Goal: Task Accomplishment & Management: Use online tool/utility

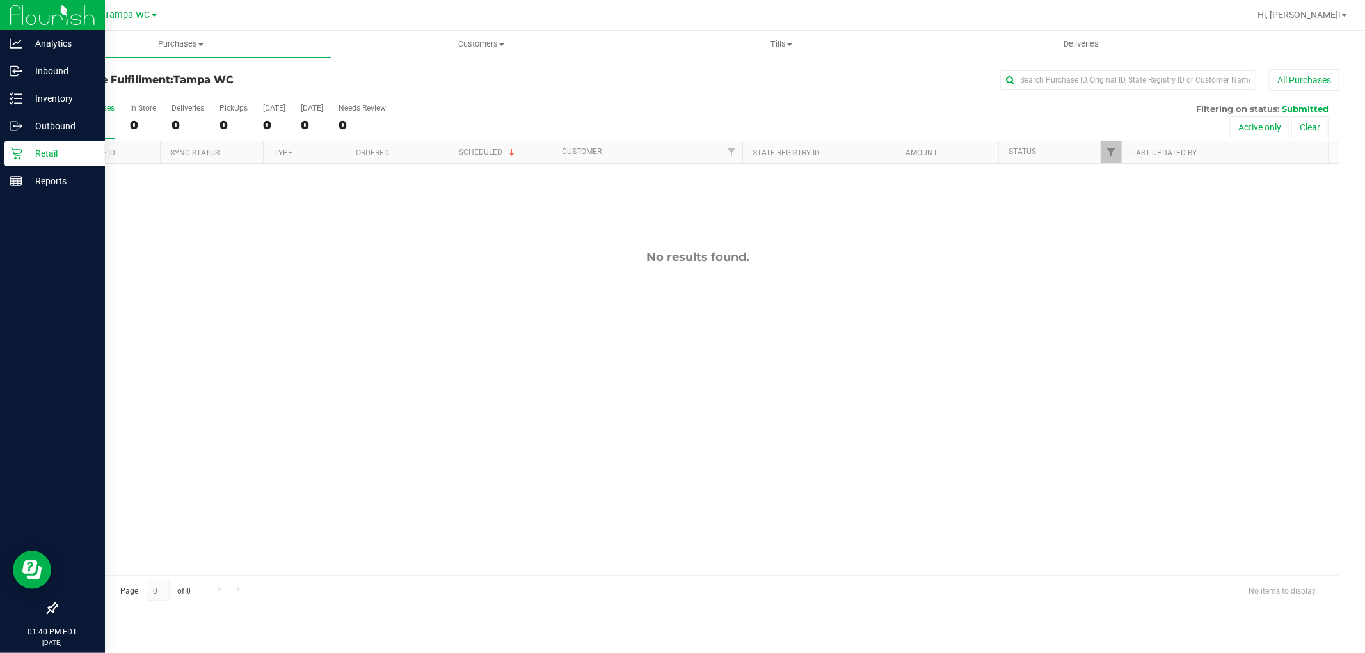
click at [22, 163] on div "Retail" at bounding box center [54, 154] width 101 height 26
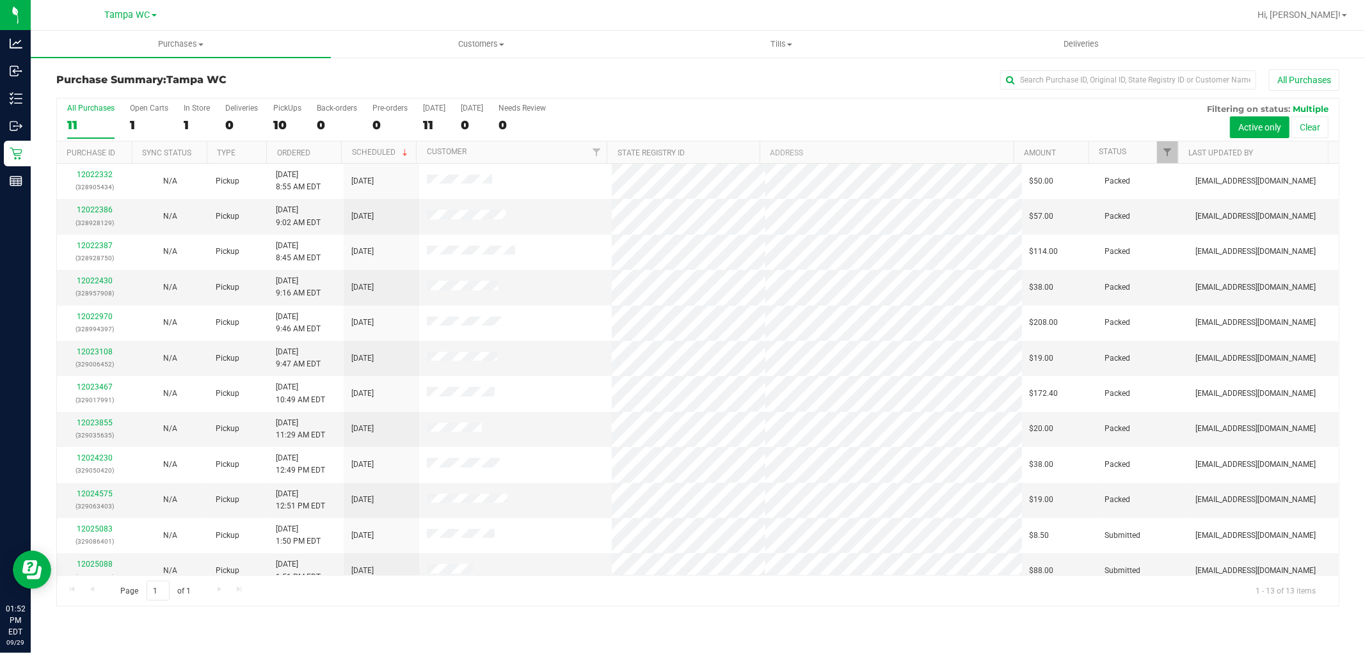
click at [788, 88] on div "All Purchases" at bounding box center [912, 80] width 856 height 22
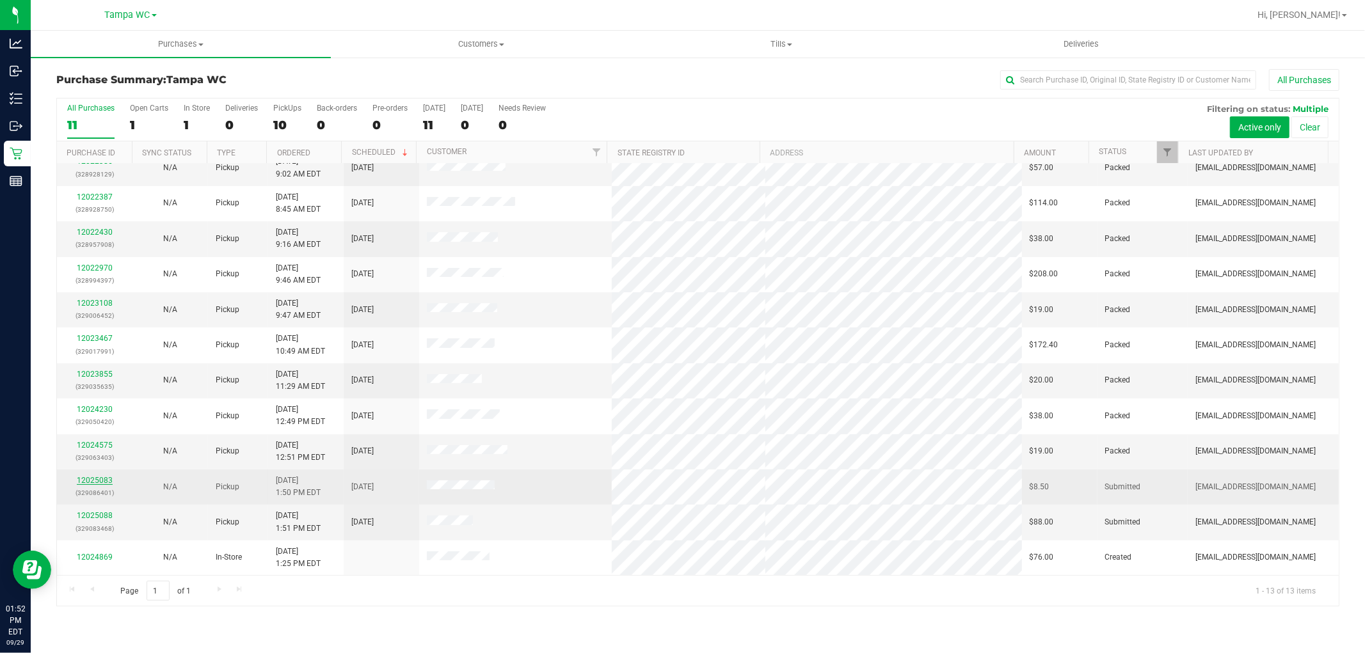
click at [97, 478] on link "12025083" at bounding box center [95, 480] width 36 height 9
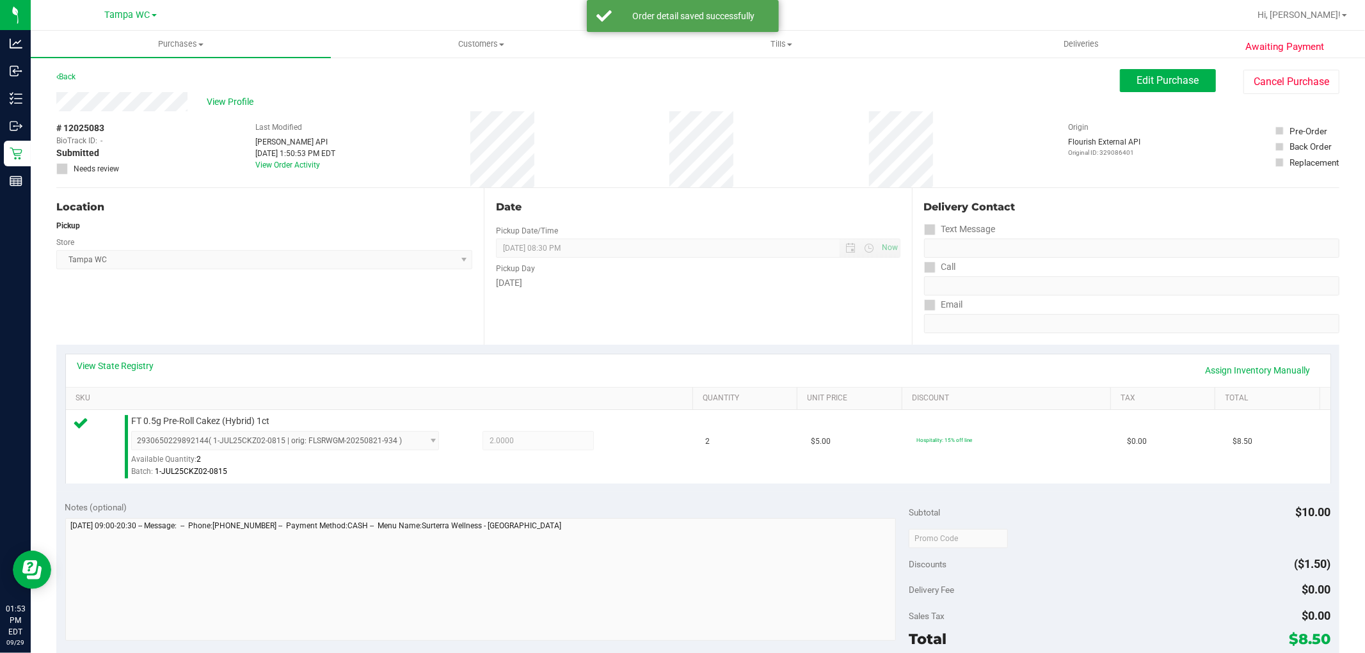
scroll to position [284, 0]
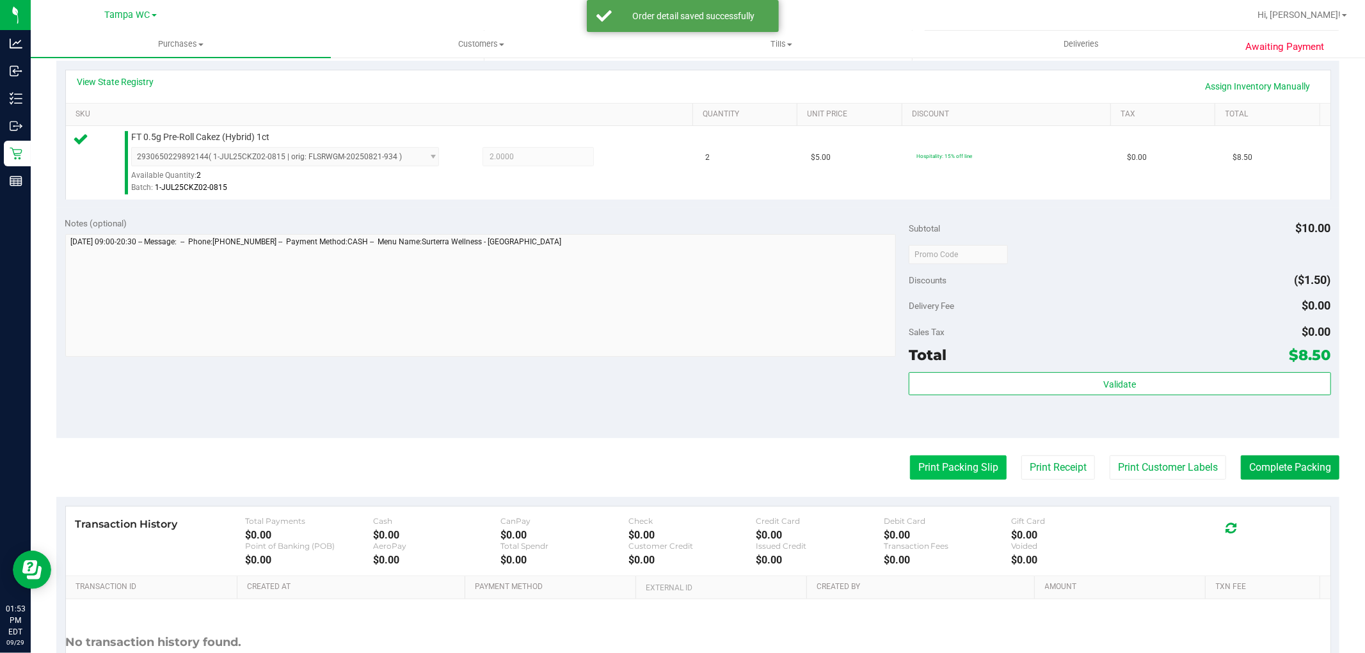
click at [939, 465] on button "Print Packing Slip" at bounding box center [958, 468] width 97 height 24
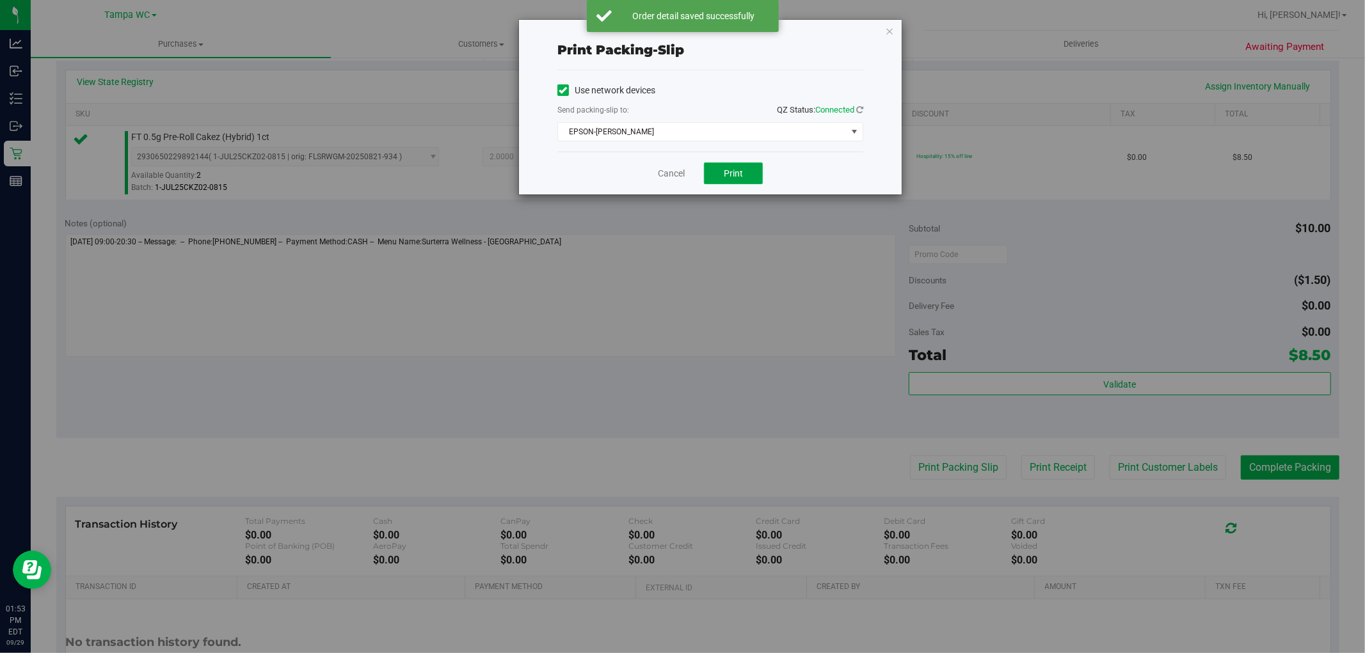
click at [752, 176] on button "Print" at bounding box center [733, 174] width 59 height 22
click at [892, 29] on icon "button" at bounding box center [889, 30] width 9 height 15
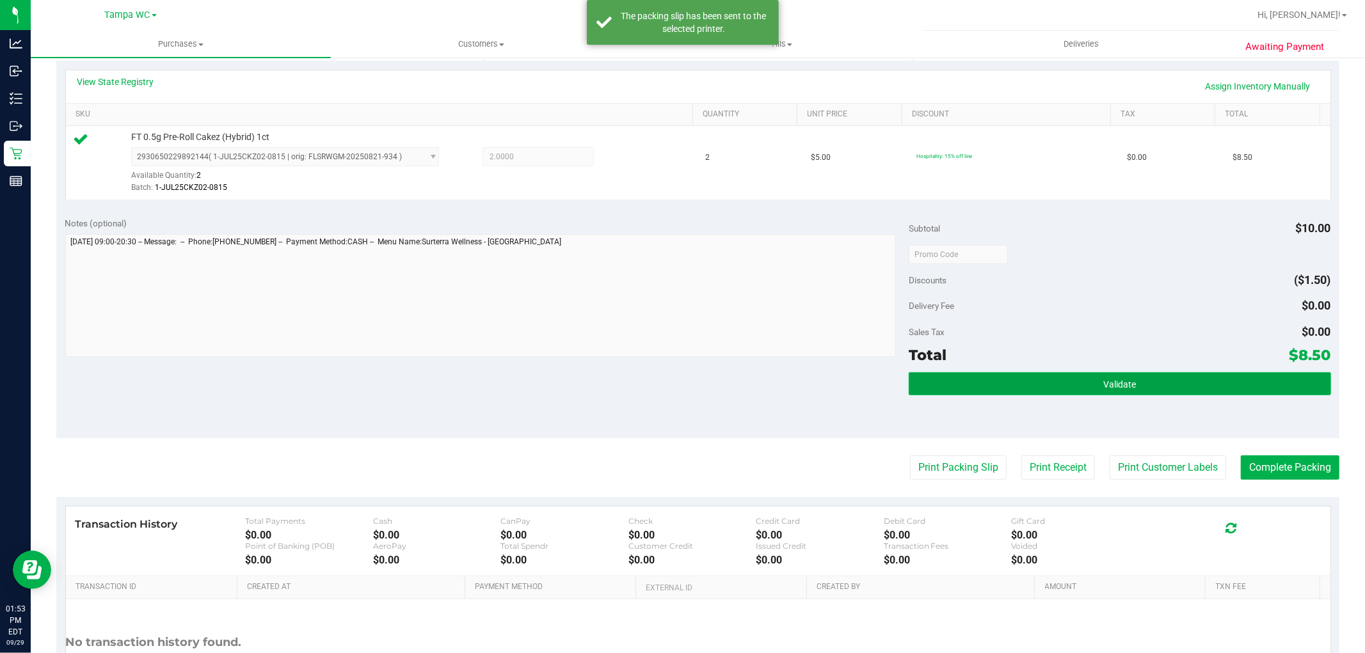
click at [1059, 384] on button "Validate" at bounding box center [1120, 384] width 422 height 23
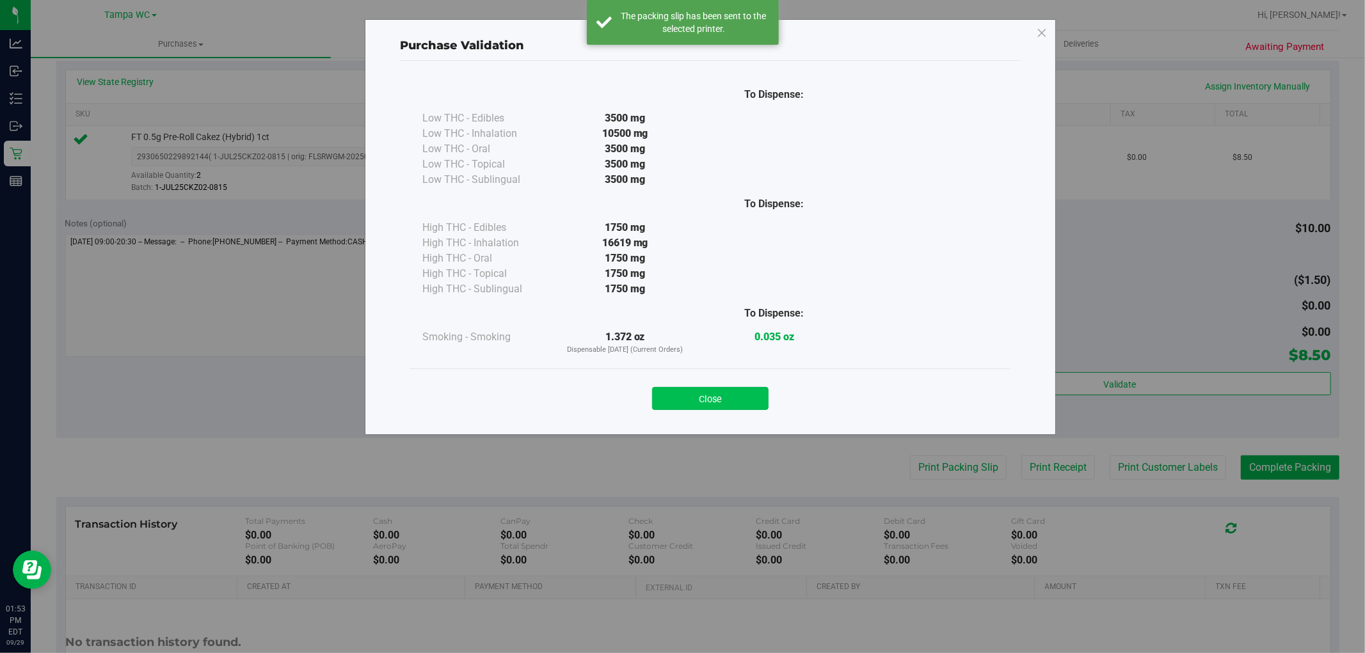
click at [713, 405] on button "Close" at bounding box center [710, 398] width 116 height 23
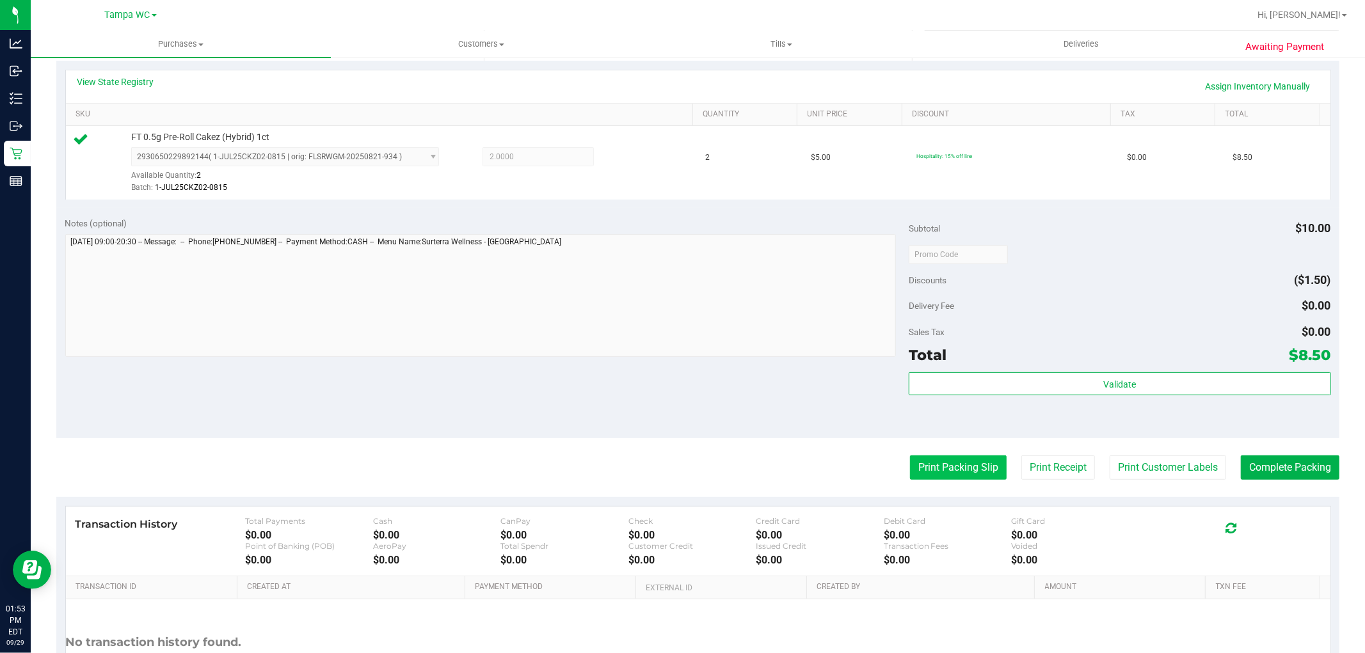
click at [932, 463] on button "Print Packing Slip" at bounding box center [958, 468] width 97 height 24
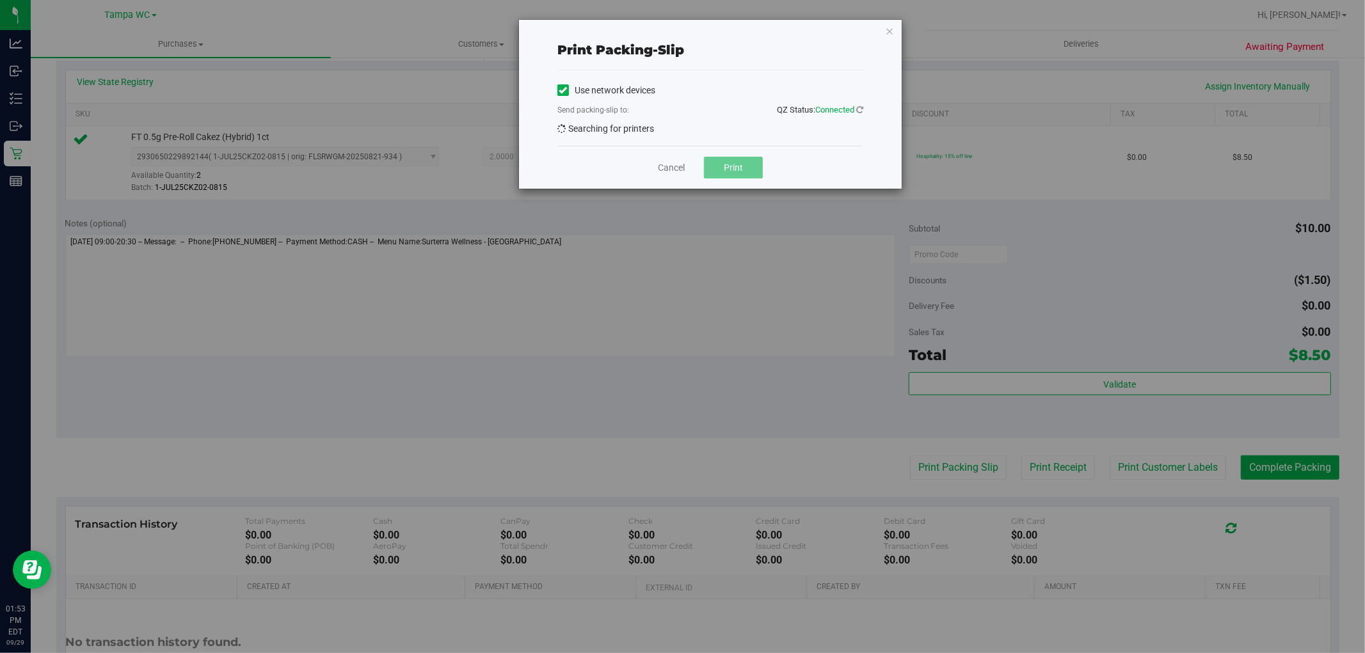
click at [742, 180] on div "Cancel Print" at bounding box center [710, 167] width 306 height 43
click at [710, 175] on button "Print" at bounding box center [733, 174] width 59 height 22
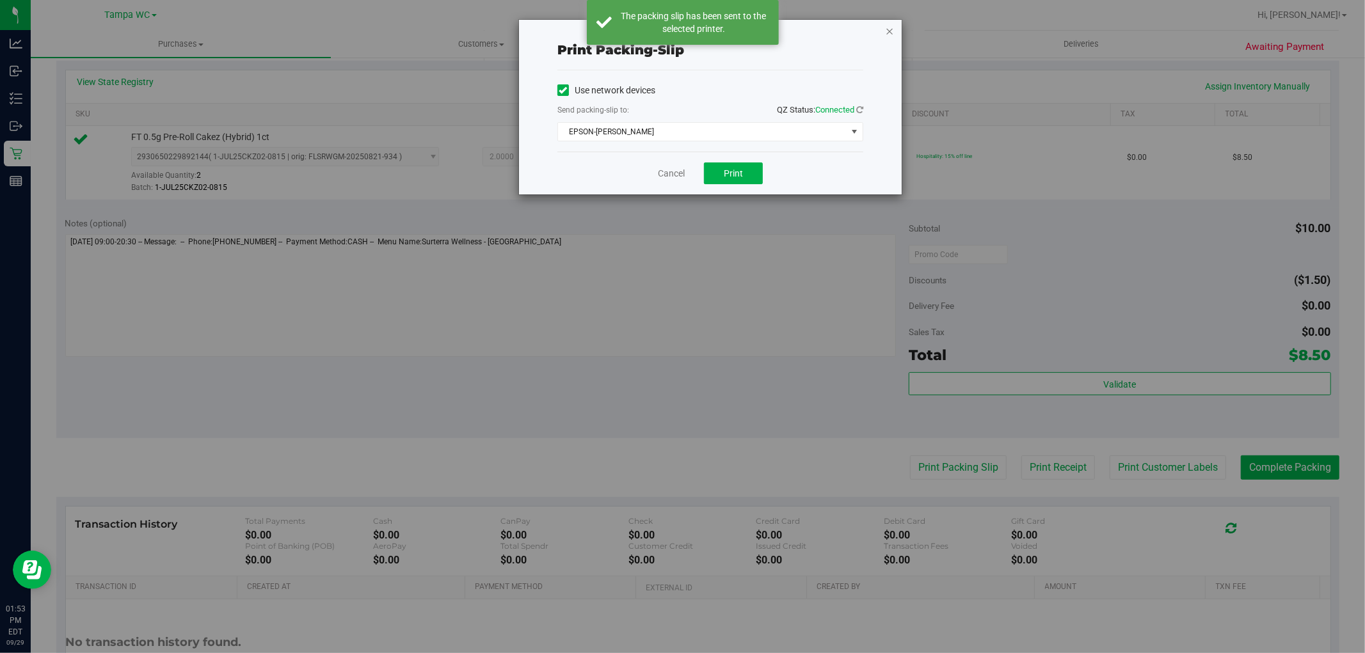
click at [888, 28] on icon "button" at bounding box center [889, 30] width 9 height 15
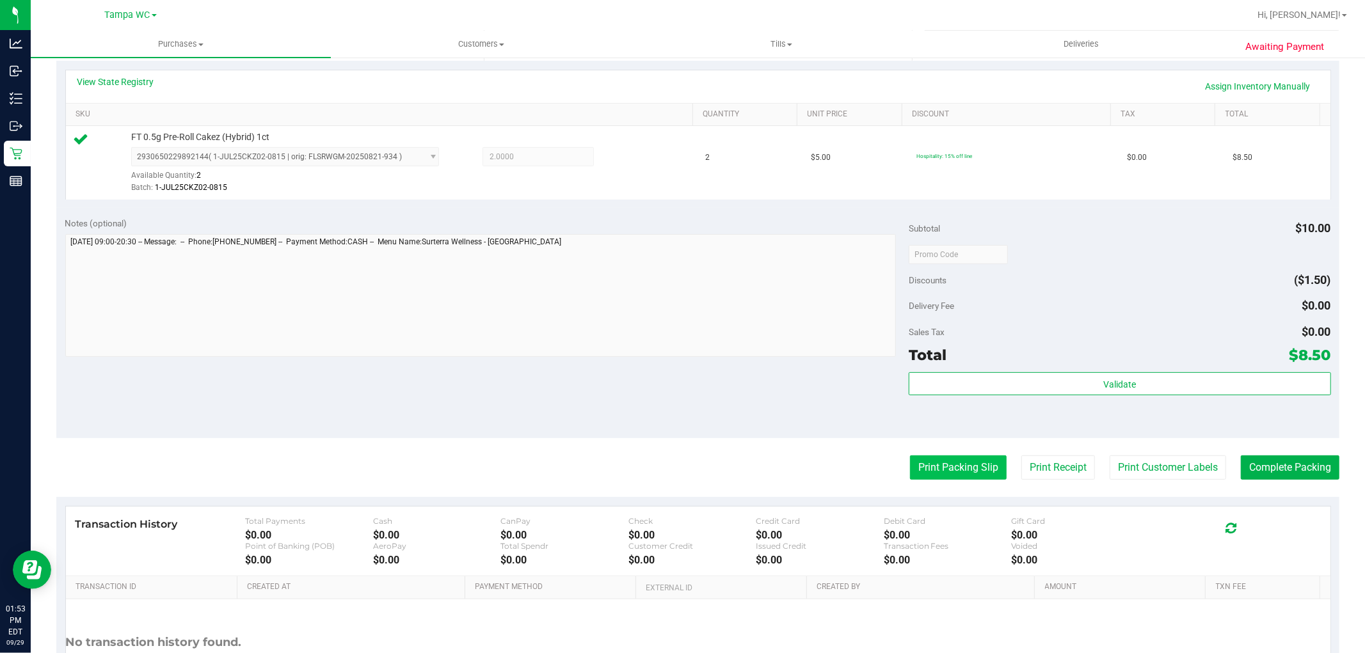
click at [913, 476] on button "Print Packing Slip" at bounding box center [958, 468] width 97 height 24
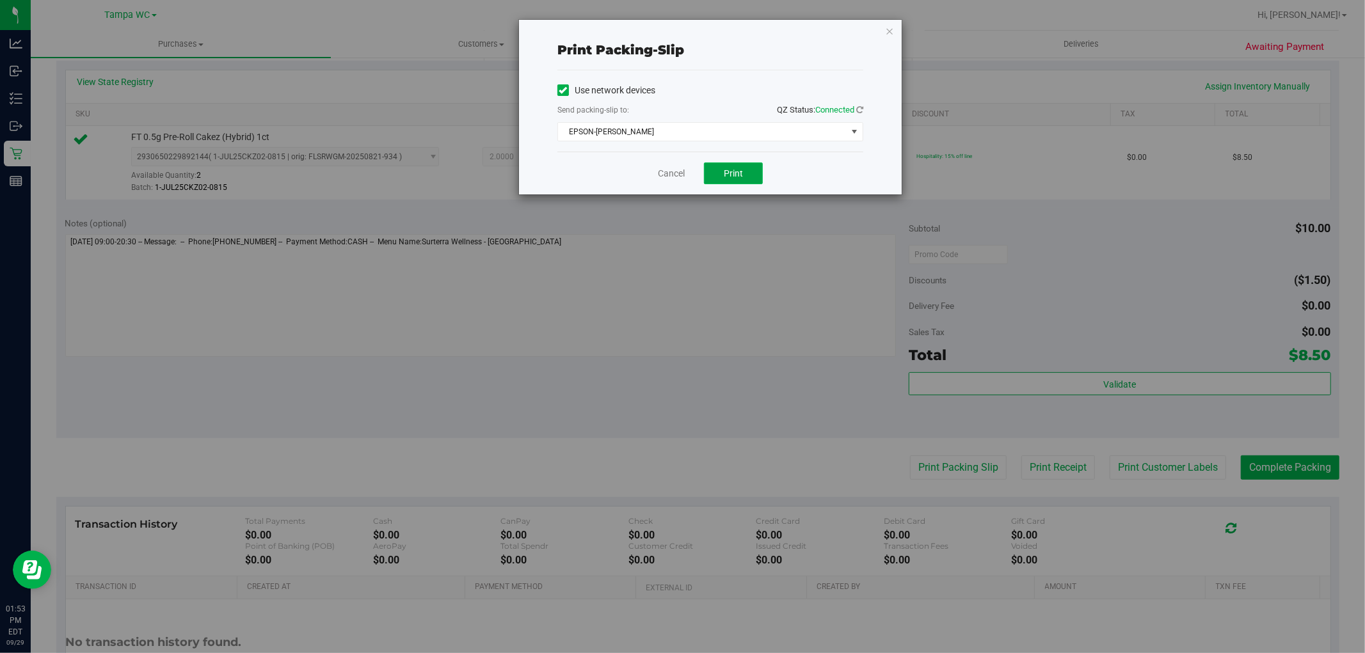
click at [739, 165] on button "Print" at bounding box center [733, 174] width 59 height 22
click at [884, 29] on div "Print packing-slip Use network devices Send packing-slip to: QZ Status: Connect…" at bounding box center [710, 107] width 383 height 175
click at [894, 27] on div "Print packing-slip Use network devices Send packing-slip to: QZ Status: Connect…" at bounding box center [710, 107] width 383 height 175
click at [881, 30] on div "Print packing-slip Use network devices Send packing-slip to: QZ Status: Connect…" at bounding box center [710, 107] width 383 height 175
click at [887, 29] on icon "button" at bounding box center [889, 30] width 9 height 15
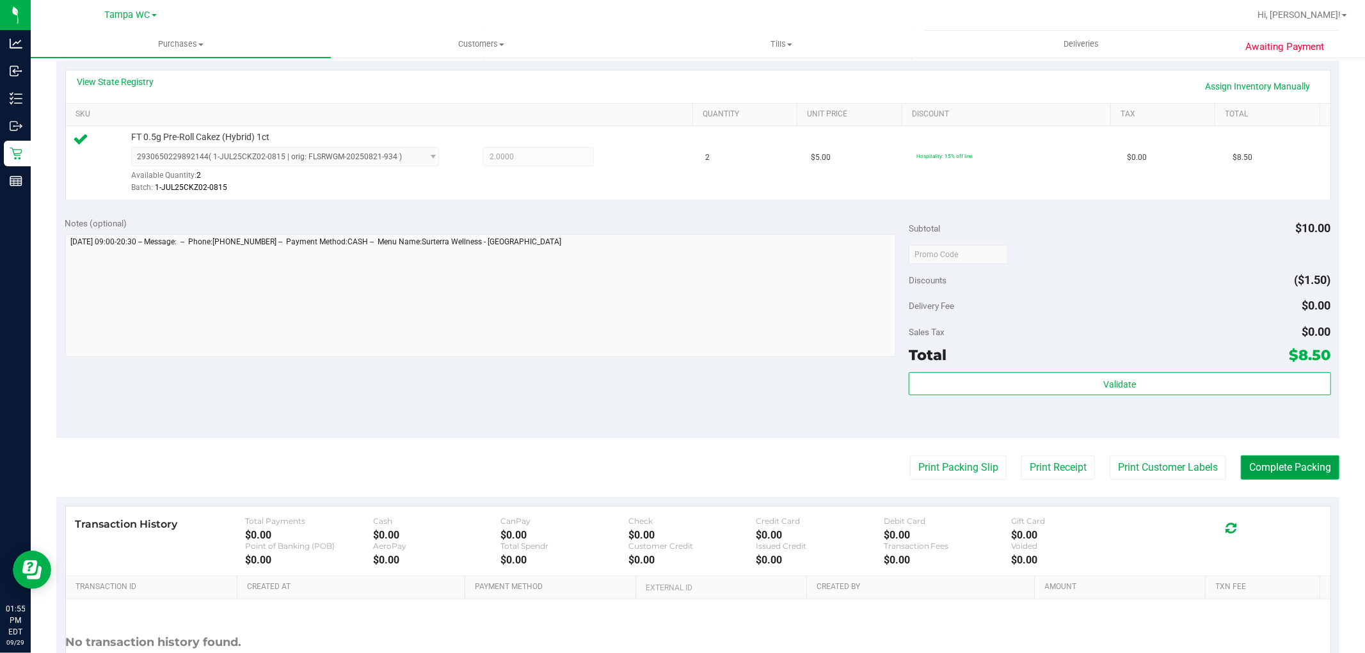
click at [1282, 466] on button "Complete Packing" at bounding box center [1290, 468] width 99 height 24
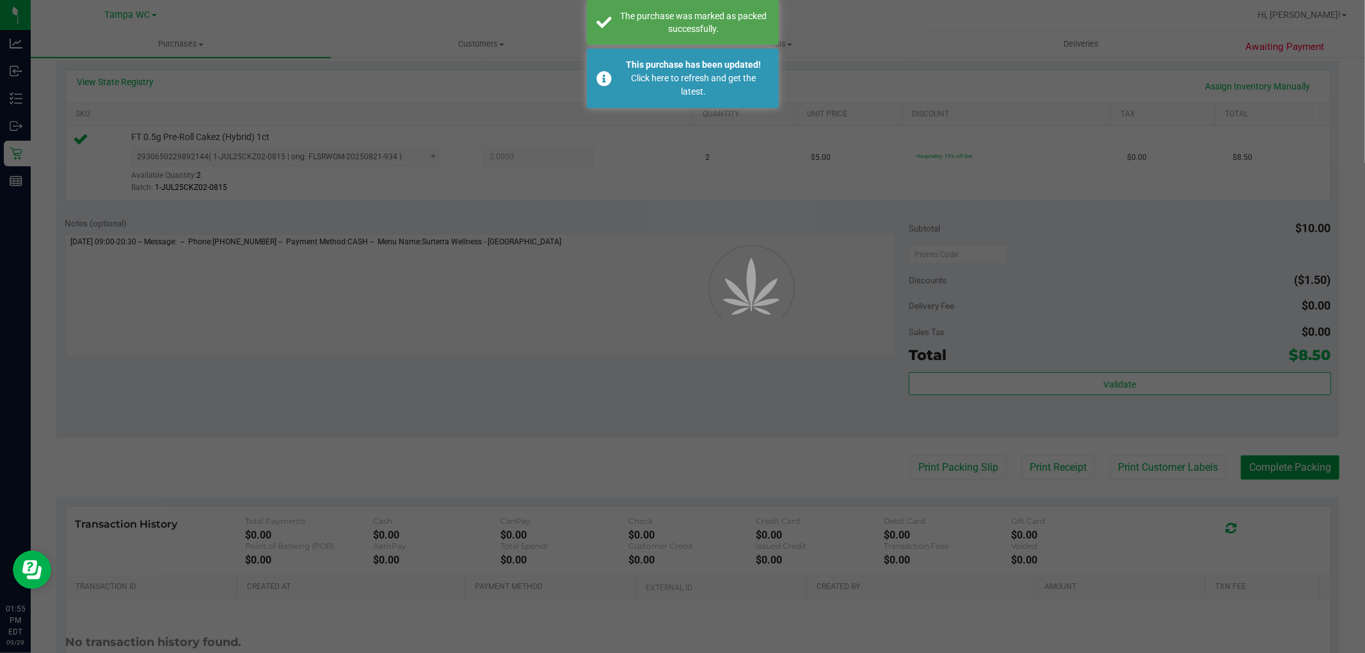
click at [1262, 461] on div "Purchases Summary of purchases Fulfillment All purchases Customers All customer…" at bounding box center [698, 342] width 1334 height 623
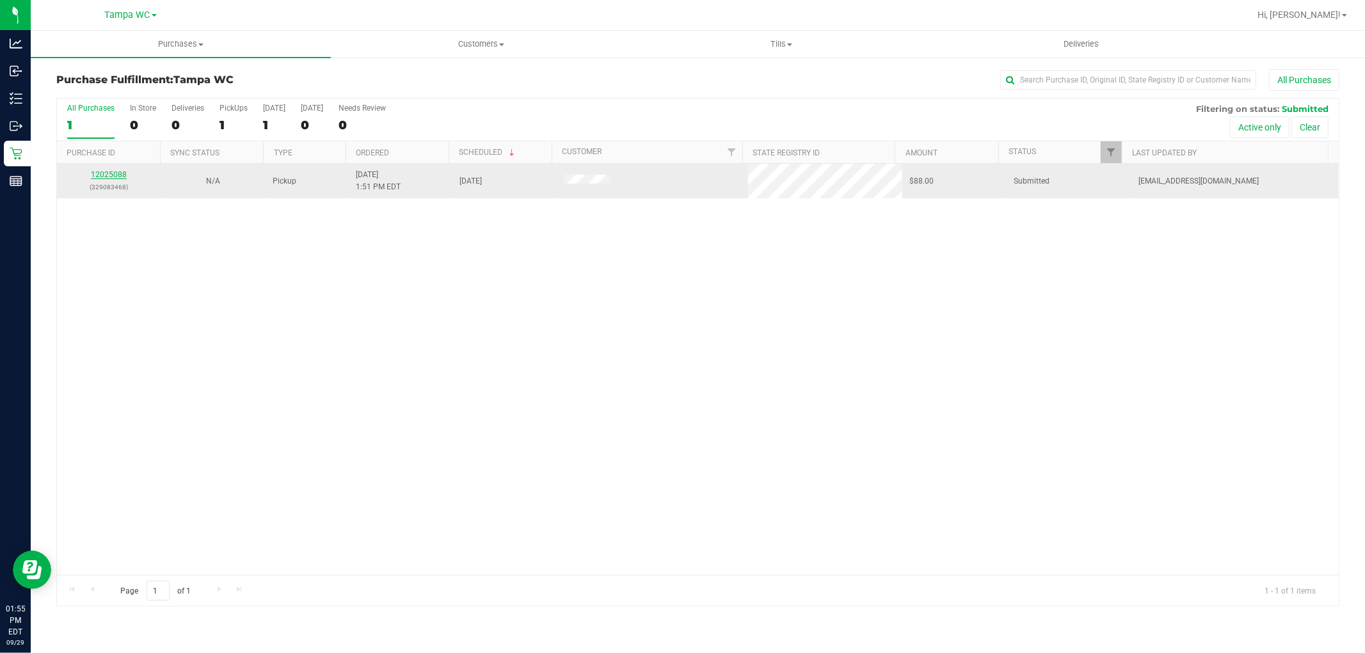
click at [111, 173] on link "12025088" at bounding box center [109, 174] width 36 height 9
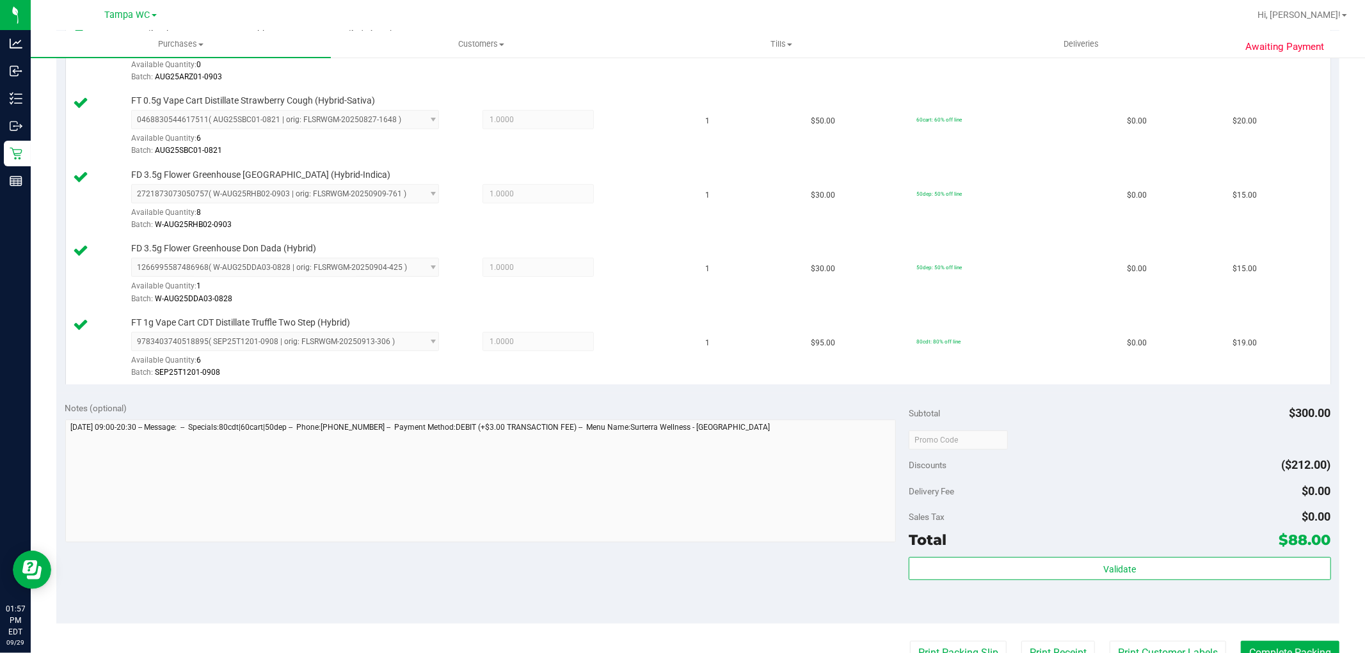
scroll to position [691, 0]
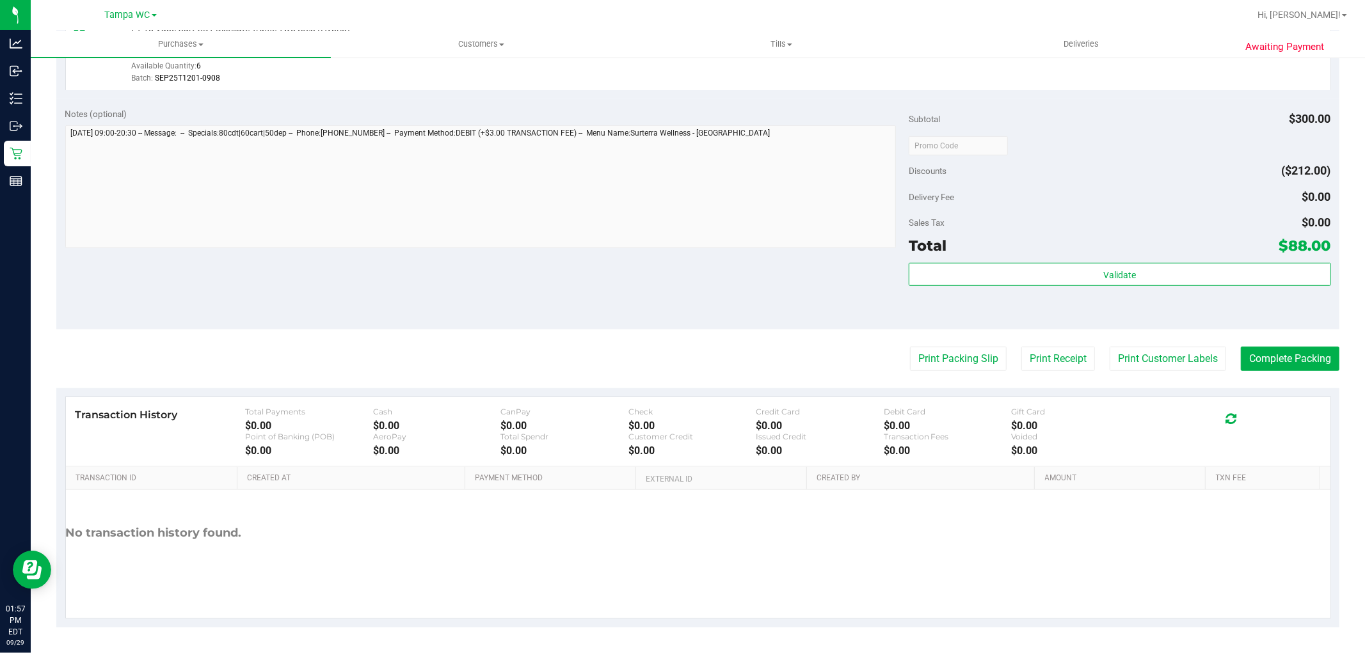
click at [963, 370] on purchase-details "Back Edit Purchase Cancel Purchase View Profile # 12025088 BioTrack ID: - Submi…" at bounding box center [697, 4] width 1283 height 1248
click at [958, 367] on button "Print Packing Slip" at bounding box center [958, 359] width 97 height 24
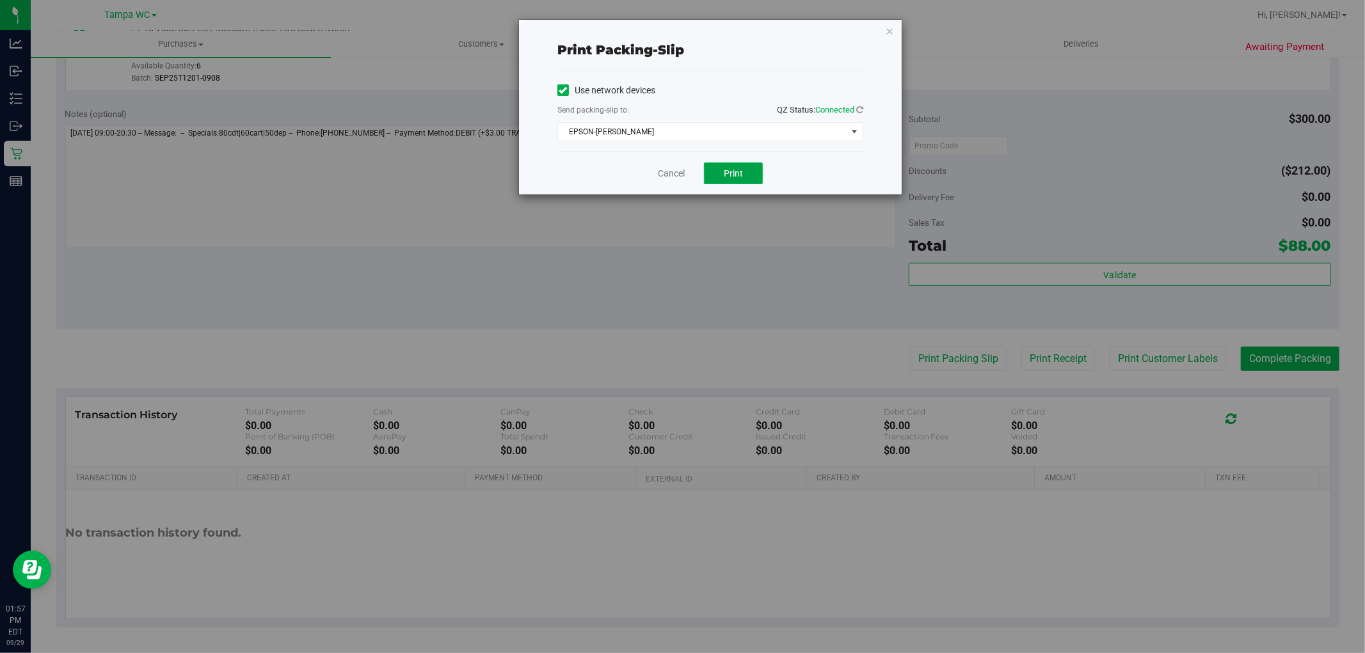
click at [709, 164] on button "Print" at bounding box center [733, 174] width 59 height 22
click at [667, 172] on link "Cancel" at bounding box center [671, 173] width 27 height 13
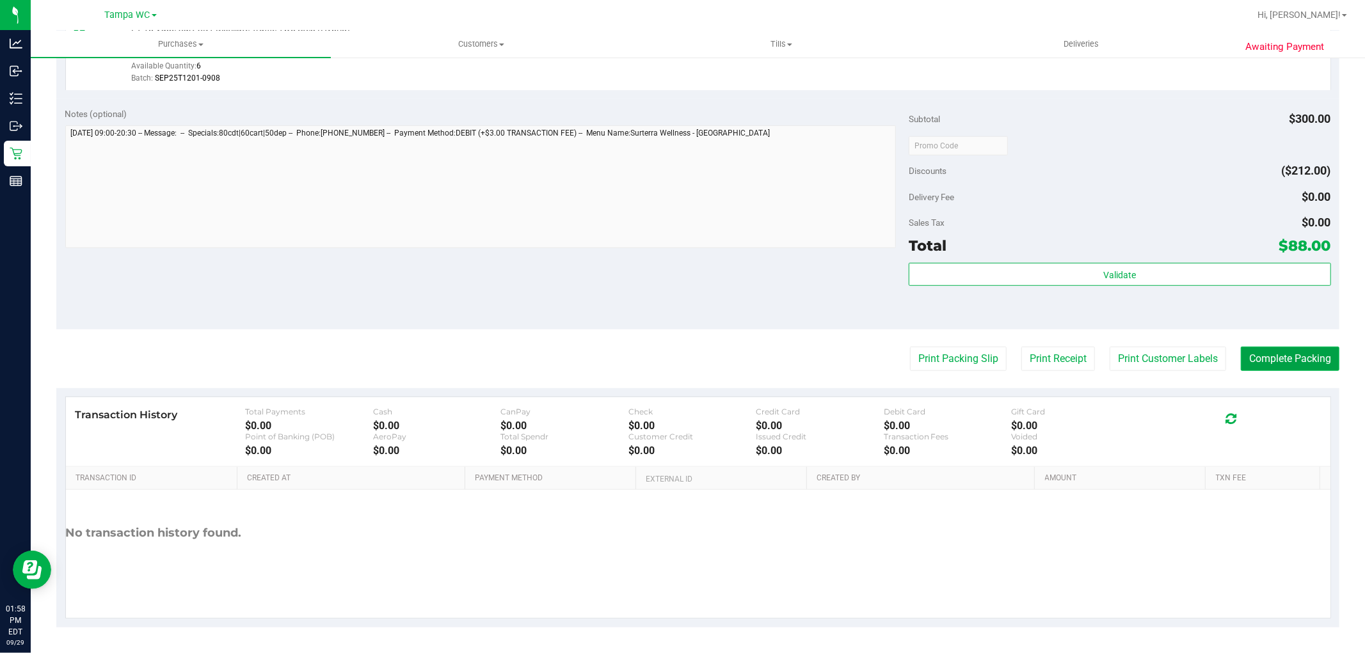
click at [1291, 350] on button "Complete Packing" at bounding box center [1290, 359] width 99 height 24
